Goal: Task Accomplishment & Management: Use online tool/utility

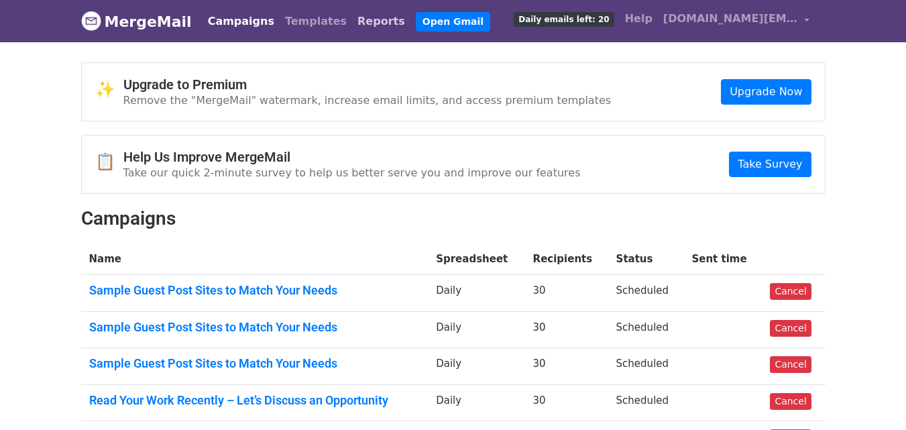
click at [352, 13] on link "Reports" at bounding box center [381, 21] width 58 height 27
click at [449, 200] on div "✨ Upgrade to Premium Remove the "MergeMail" watermark, increase email limits, a…" at bounding box center [453, 369] width 765 height 614
click at [352, 23] on link "Reports" at bounding box center [381, 21] width 58 height 27
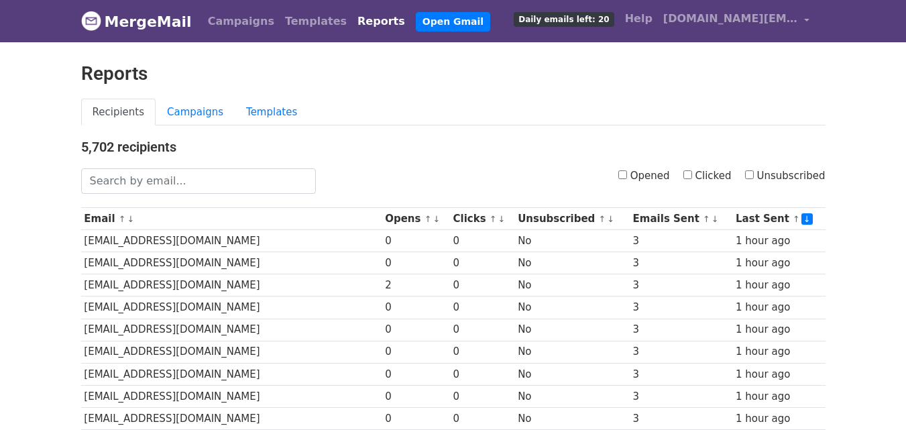
click at [692, 170] on input "Clicked" at bounding box center [688, 174] width 9 height 9
checkbox input "true"
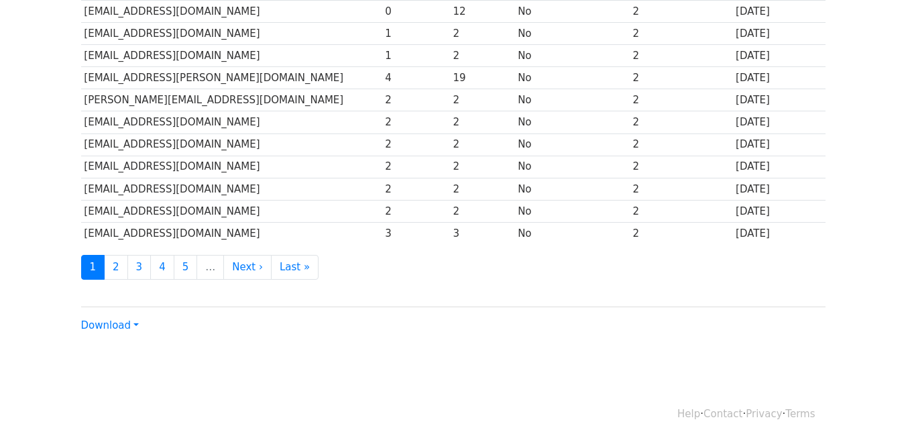
scroll to position [663, 0]
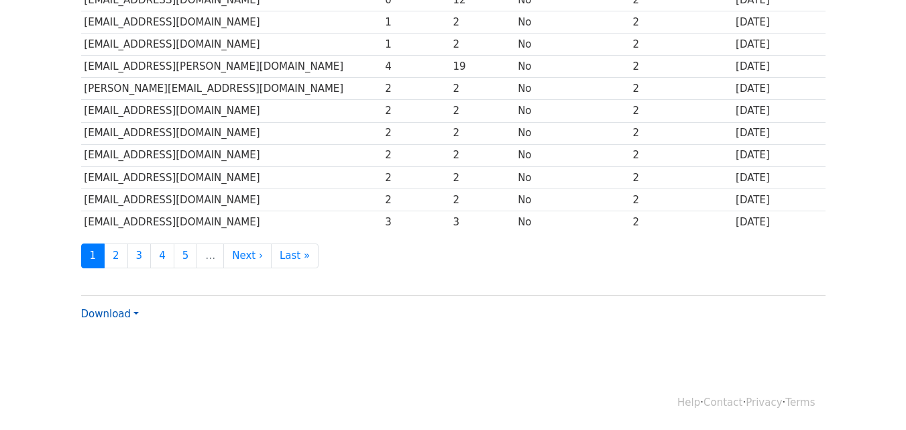
click at [127, 310] on link "Download" at bounding box center [110, 314] width 58 height 12
click at [123, 331] on link "CSV" at bounding box center [135, 339] width 106 height 21
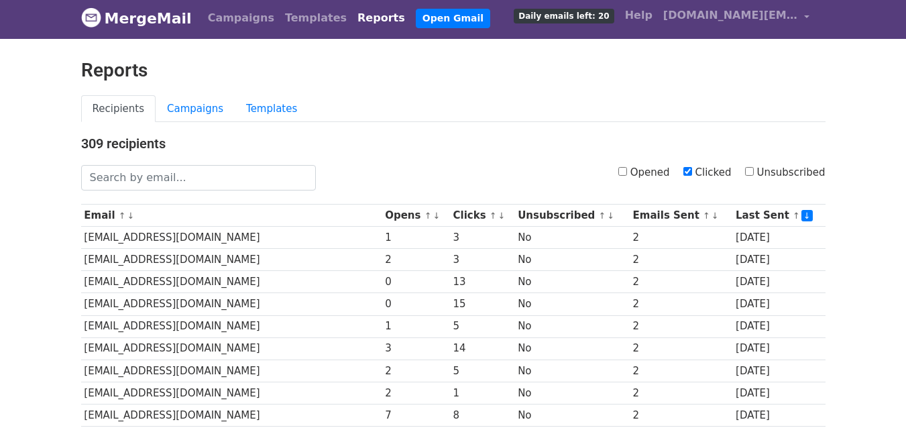
scroll to position [0, 0]
